Goal: Information Seeking & Learning: Check status

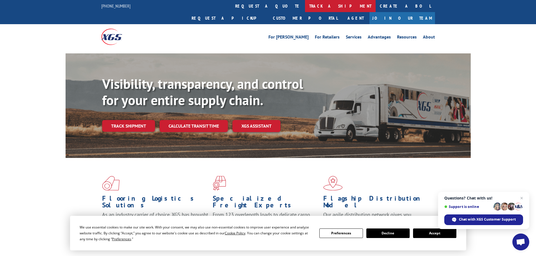
click at [305, 5] on link "track a shipment" at bounding box center [340, 6] width 71 height 12
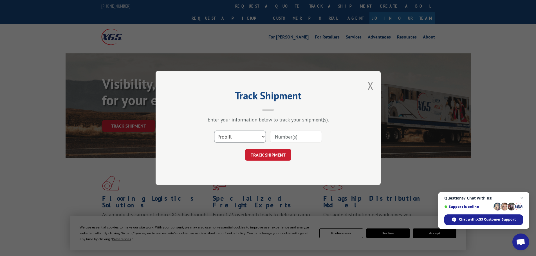
click at [253, 135] on select "Select category... Probill BOL PO" at bounding box center [240, 137] width 52 height 12
click at [282, 134] on input at bounding box center [296, 137] width 52 height 12
paste input "17593035"
type input "17593035"
click at [267, 159] on button "TRACK SHIPMENT" at bounding box center [268, 155] width 46 height 12
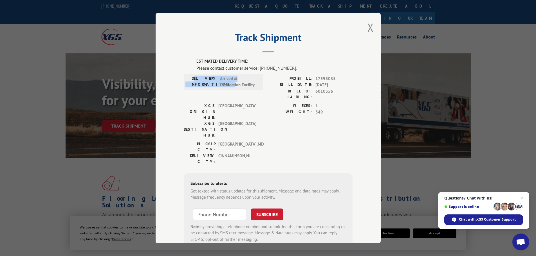
drag, startPoint x: 200, startPoint y: 78, endPoint x: 237, endPoint y: 81, distance: 36.7
click at [237, 81] on div "DELIVERY INFORMATION: Arrived at Destination Facility" at bounding box center [224, 81] width 76 height 13
click at [204, 63] on label "ESTIMATED DELIVERY TIME:" at bounding box center [275, 61] width 156 height 6
click at [260, 94] on div "DELIVERY INFORMATION: Arrived at Destination Facility" at bounding box center [223, 88] width 79 height 27
click at [368, 27] on button "Close modal" at bounding box center [371, 27] width 6 height 15
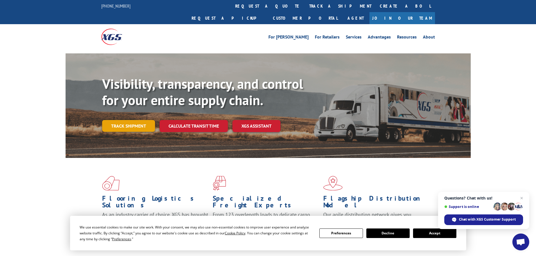
click at [128, 120] on link "Track shipment" at bounding box center [128, 126] width 53 height 12
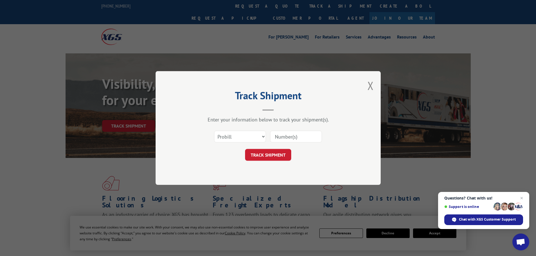
click at [289, 137] on input at bounding box center [296, 137] width 52 height 12
paste input "17593035"
type input "17593035"
click at [278, 156] on button "TRACK SHIPMENT" at bounding box center [268, 155] width 46 height 12
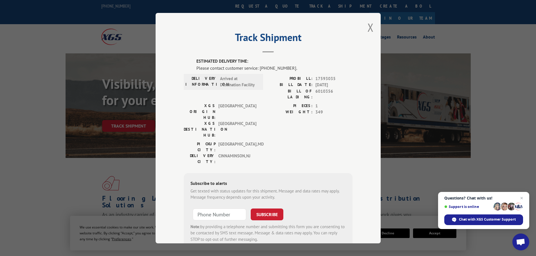
drag, startPoint x: 368, startPoint y: 26, endPoint x: 288, endPoint y: 51, distance: 84.1
click at [288, 51] on div "Track Shipment ESTIMATED DELIVERY TIME: Please contact customer service: [PHONE…" at bounding box center [268, 128] width 225 height 231
click at [520, 123] on div "Track Shipment ESTIMATED DELIVERY TIME: Please contact customer service: [PHONE…" at bounding box center [268, 128] width 536 height 256
click at [368, 28] on button "Close modal" at bounding box center [371, 27] width 6 height 15
